Goal: Task Accomplishment & Management: Use online tool/utility

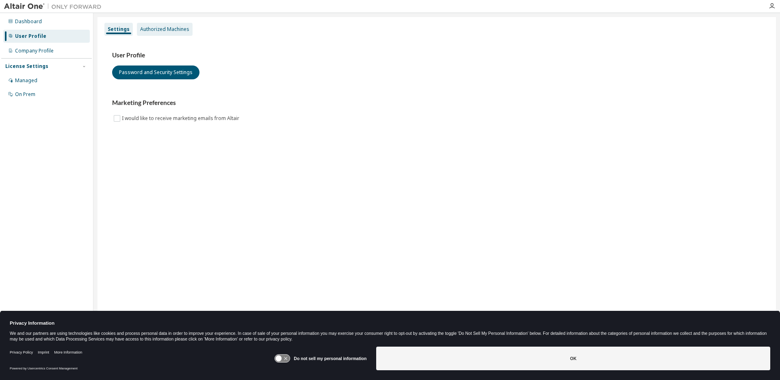
click at [162, 24] on div "Authorized Machines" at bounding box center [165, 29] width 56 height 13
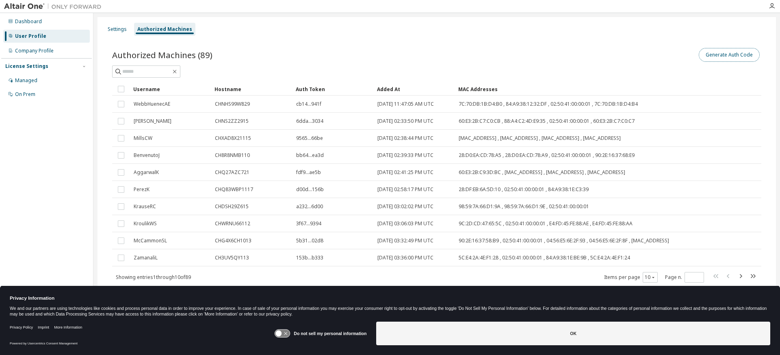
click at [711, 54] on button "Generate Auth Code" at bounding box center [729, 55] width 61 height 14
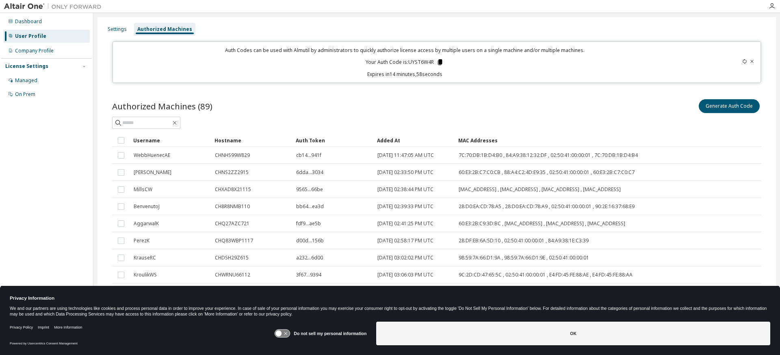
click at [438, 63] on icon at bounding box center [440, 62] width 4 height 6
click at [338, 74] on p "Expires in 14 minutes, 40 seconds" at bounding box center [405, 74] width 575 height 7
